Goal: Information Seeking & Learning: Learn about a topic

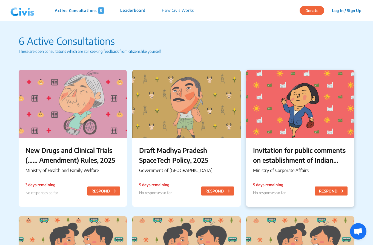
click at [287, 158] on p "Invitation for public comments on establishment of Indian Multi-Disciplinary Pa…" at bounding box center [300, 155] width 95 height 20
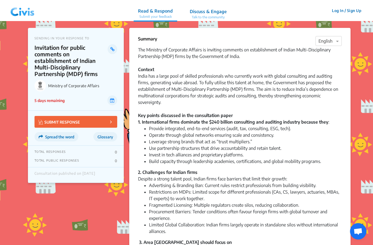
click at [35, 48] on p "Invitation for public comments on establishment of Indian Multi-Disciplinary Pa…" at bounding box center [71, 60] width 73 height 33
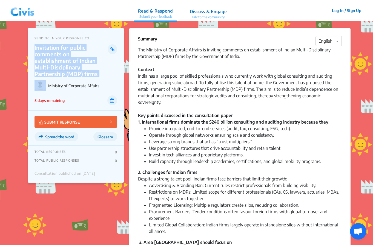
drag, startPoint x: 34, startPoint y: 48, endPoint x: 107, endPoint y: 71, distance: 76.1
click at [107, 71] on div "SENDING IN YOUR RESPONSE TO Invitation for public comments on establishment of …" at bounding box center [76, 69] width 96 height 83
click at [99, 68] on p "Invitation for public comments on establishment of Indian Multi-Disciplinary Pa…" at bounding box center [71, 60] width 73 height 33
drag, startPoint x: 99, startPoint y: 68, endPoint x: 35, endPoint y: 49, distance: 66.8
click at [35, 49] on p "Invitation for public comments on establishment of Indian Multi-Disciplinary Pa…" at bounding box center [71, 60] width 73 height 33
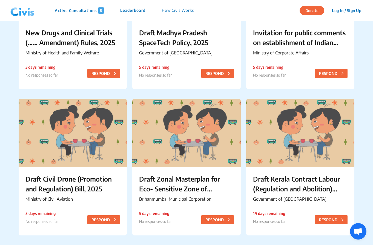
scroll to position [136, 0]
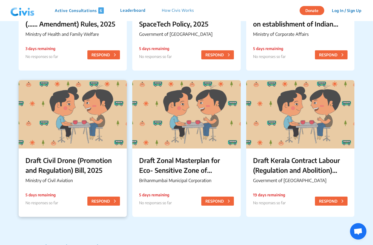
click at [74, 174] on p "Draft Civil Drone (Promotion and Regulation) Bill, 2025" at bounding box center [72, 166] width 95 height 20
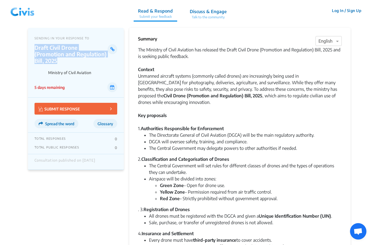
drag, startPoint x: 35, startPoint y: 47, endPoint x: 60, endPoint y: 59, distance: 28.4
click at [60, 59] on p "Draft Civil Drone (Promotion and Regulation) Bill, 2025" at bounding box center [71, 54] width 73 height 20
copy p "Draft Civil Drone (Promotion and Regulation) Bill, 2025"
click at [222, 85] on div "The Ministry of Civil Aviation has released the Draft Civil Drone (Promotion an…" at bounding box center [240, 86] width 204 height 79
